Goal: Information Seeking & Learning: Find specific fact

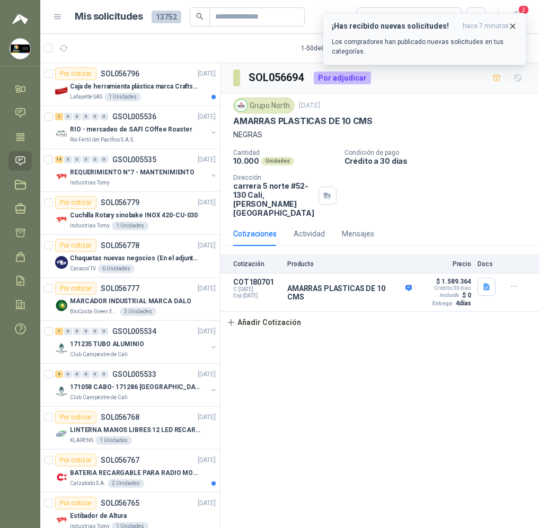
click at [516, 22] on icon "button" at bounding box center [512, 26] width 9 height 9
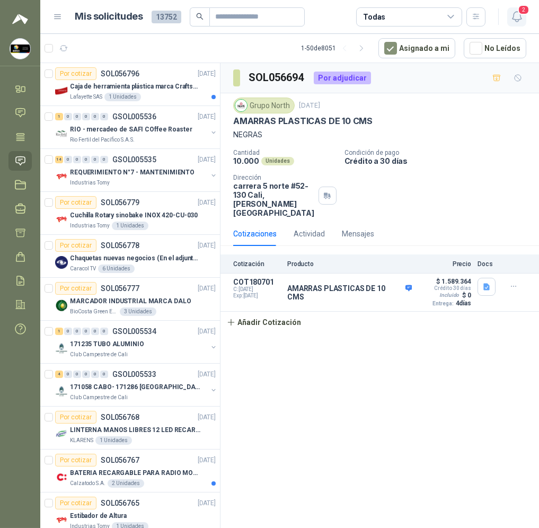
click at [515, 16] on icon "button" at bounding box center [517, 16] width 13 height 13
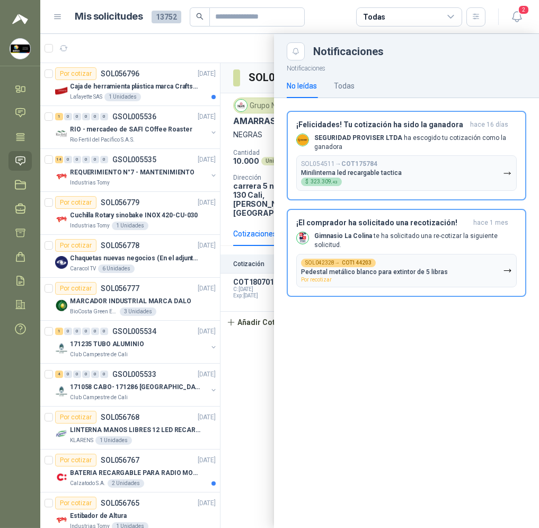
click at [266, 347] on div at bounding box center [289, 281] width 499 height 494
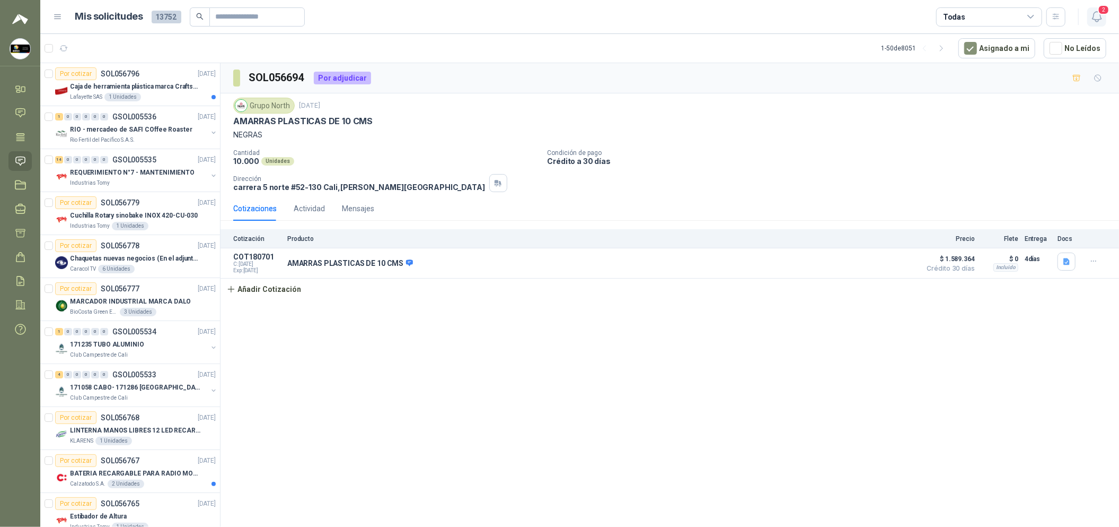
click at [539, 17] on icon "button" at bounding box center [1097, 16] width 13 height 13
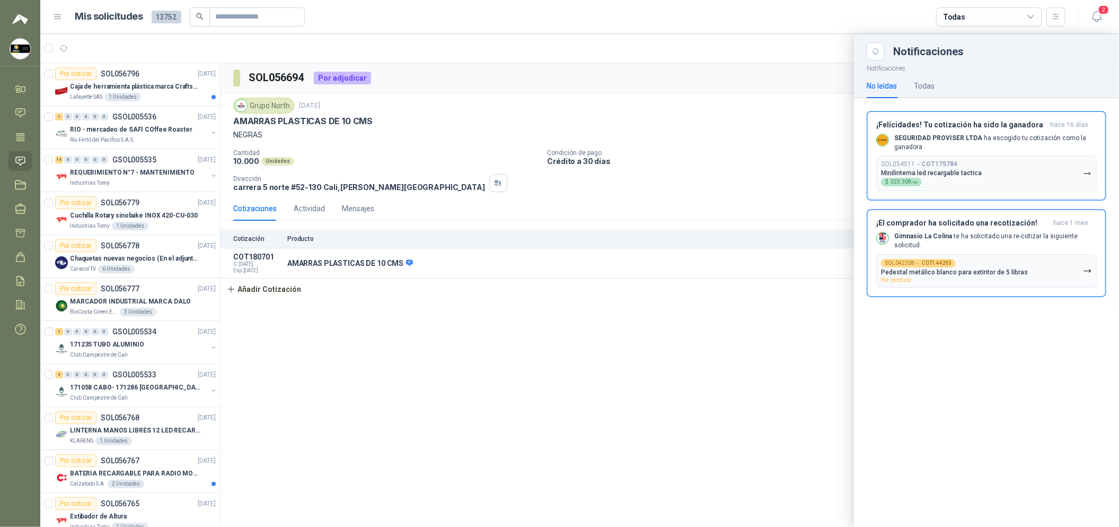
click at [125, 373] on div at bounding box center [579, 280] width 1079 height 493
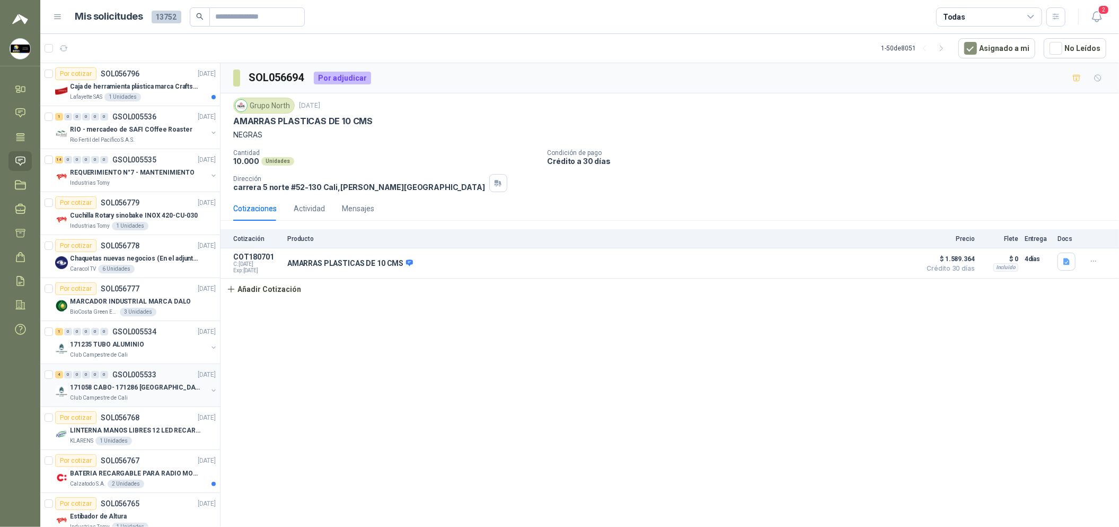
click at [146, 389] on p "171058 CABO- 171286 [GEOGRAPHIC_DATA]" at bounding box center [136, 387] width 132 height 10
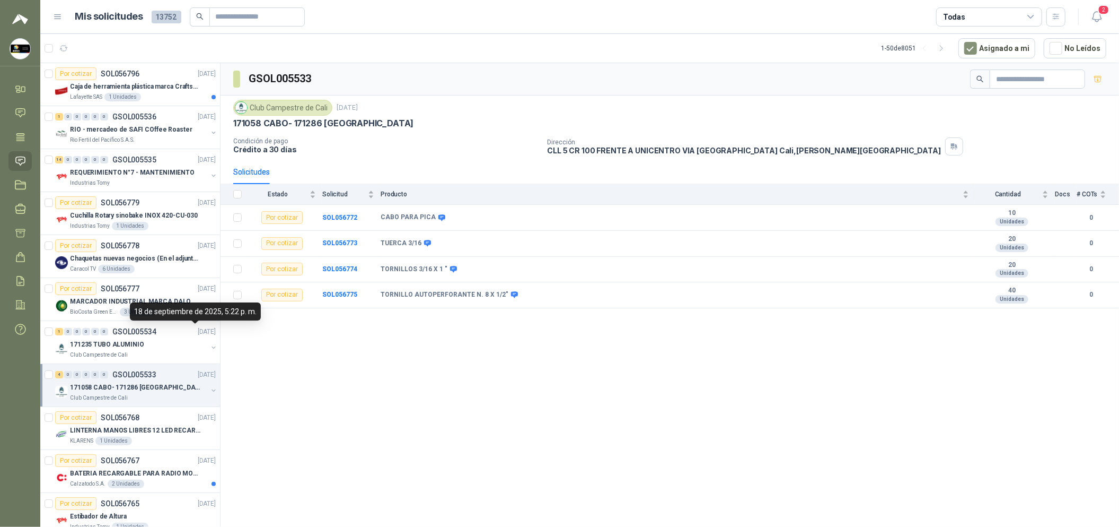
click at [172, 307] on div "18 de septiembre de 2025, 5:22 p. m." at bounding box center [195, 311] width 131 height 18
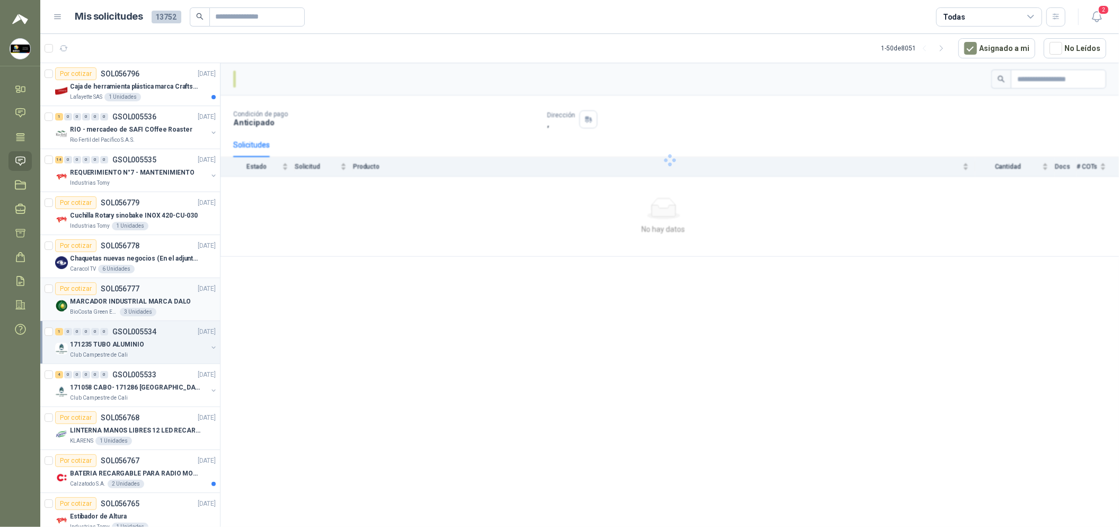
click at [173, 285] on div "Por cotizar SOL056777 [DATE]" at bounding box center [135, 288] width 161 height 13
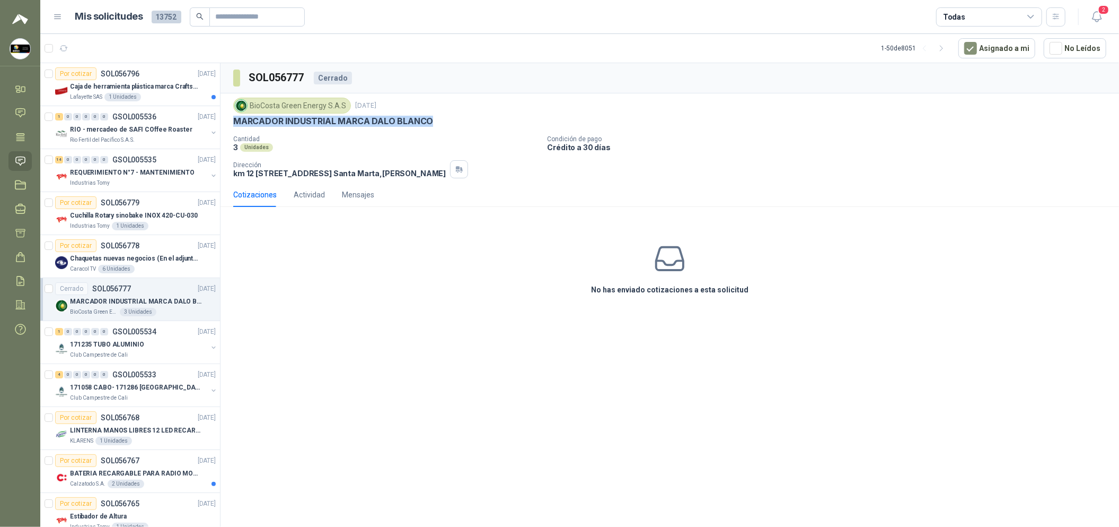
drag, startPoint x: 432, startPoint y: 117, endPoint x: 232, endPoint y: 123, distance: 199.4
click at [232, 123] on div "BioCosta [PERSON_NAME] Energy S.A.S [DATE] MARCADOR INDUSTRIAL [PERSON_NAME] Ca…" at bounding box center [670, 137] width 899 height 89
copy p "MARCADOR INDUSTRIAL MARCA DALO BLANCO"
